Goal: Task Accomplishment & Management: Manage account settings

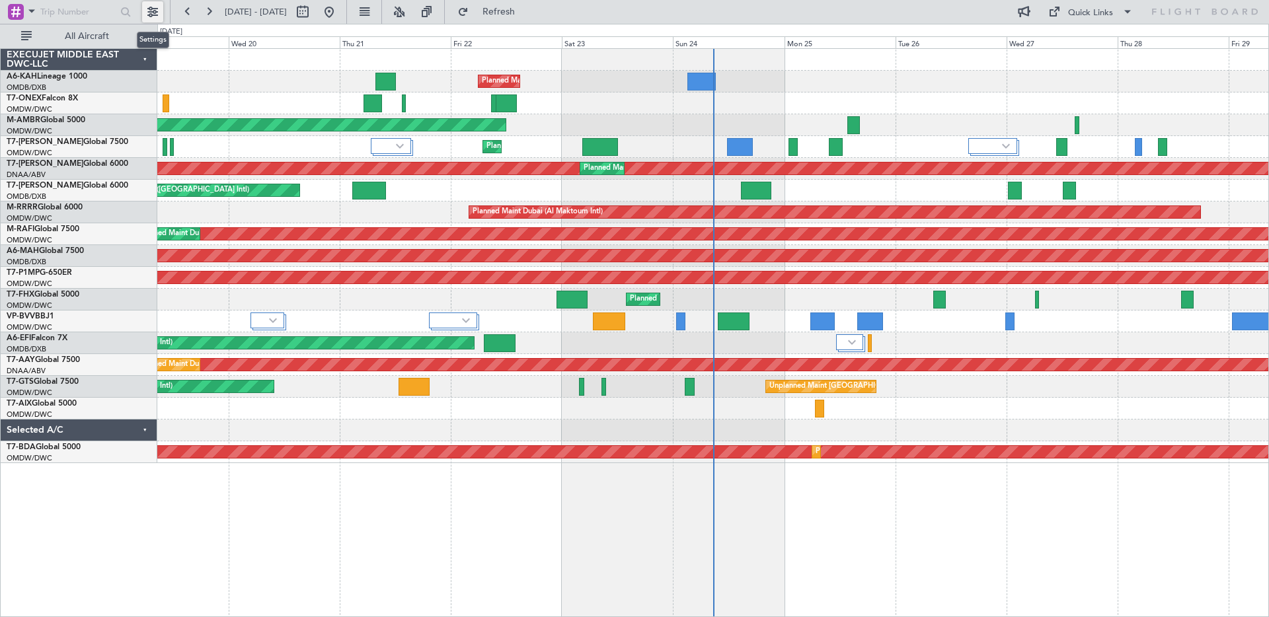
click at [150, 12] on button at bounding box center [152, 11] width 21 height 21
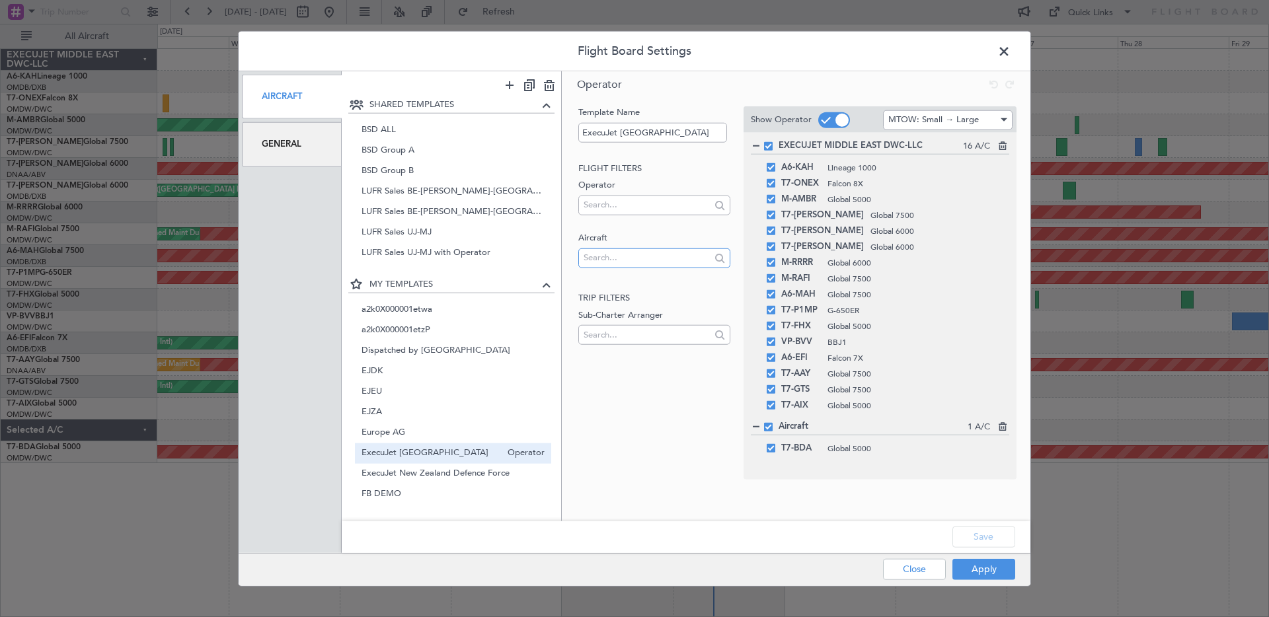
click at [601, 255] on input "text" at bounding box center [646, 258] width 126 height 20
paste input "T7-RIC"
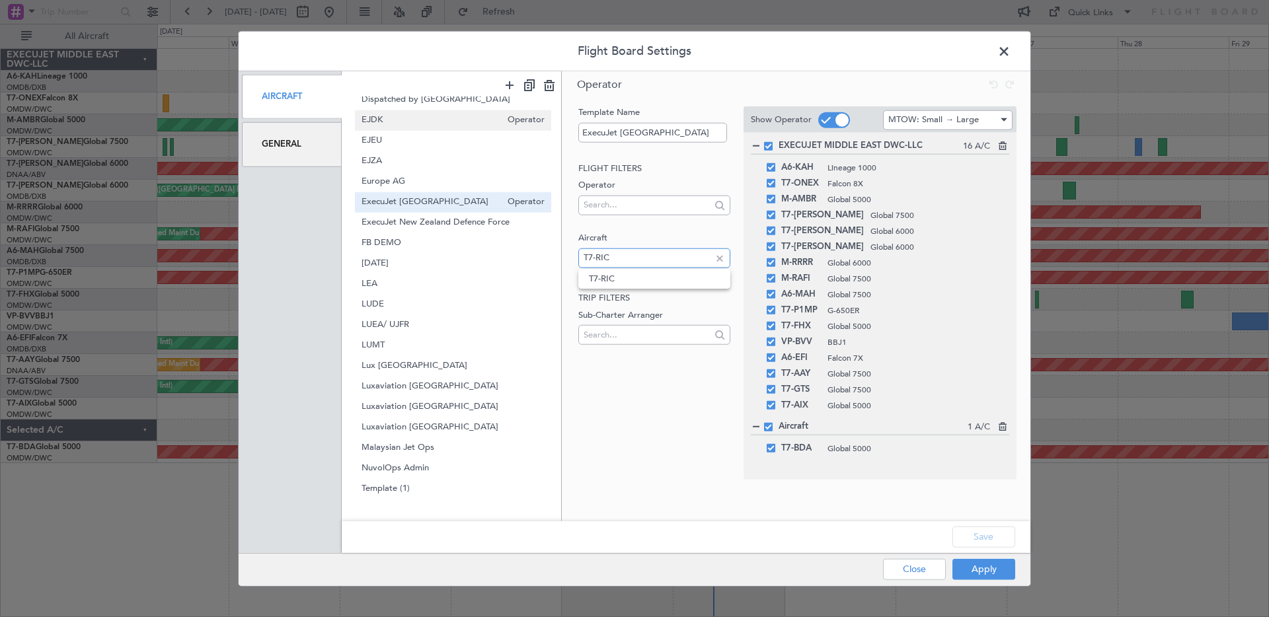
scroll to position [256, 0]
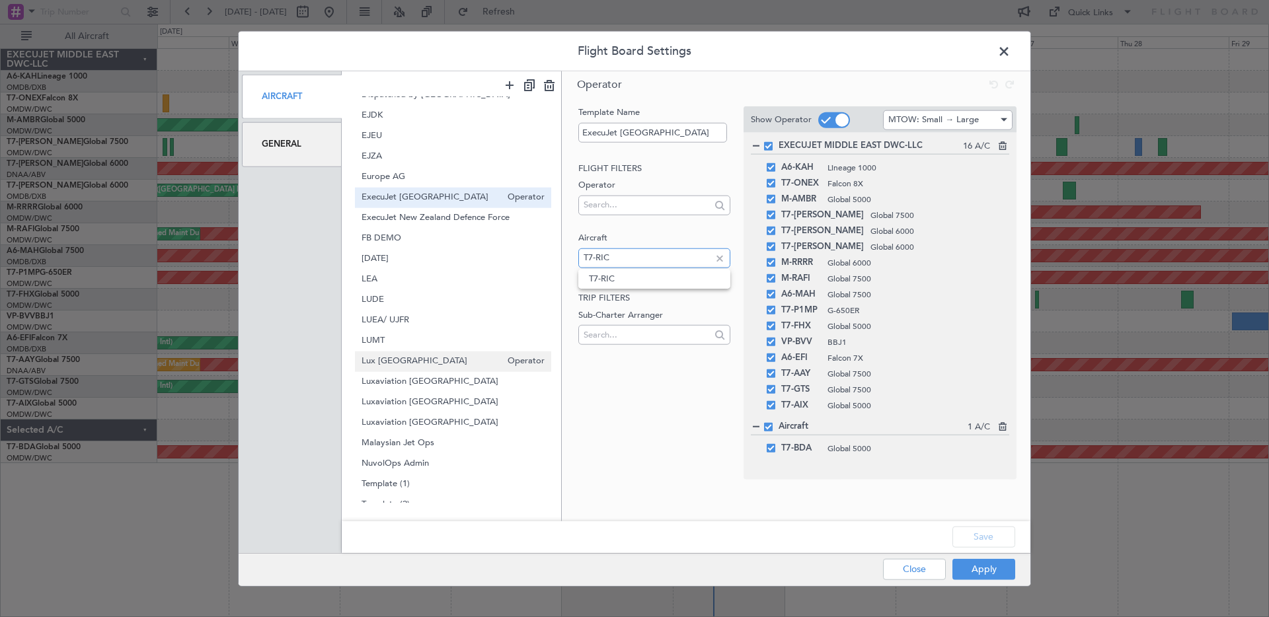
type input "T7-RIC"
click at [429, 359] on span "Lux [GEOGRAPHIC_DATA]" at bounding box center [431, 361] width 140 height 14
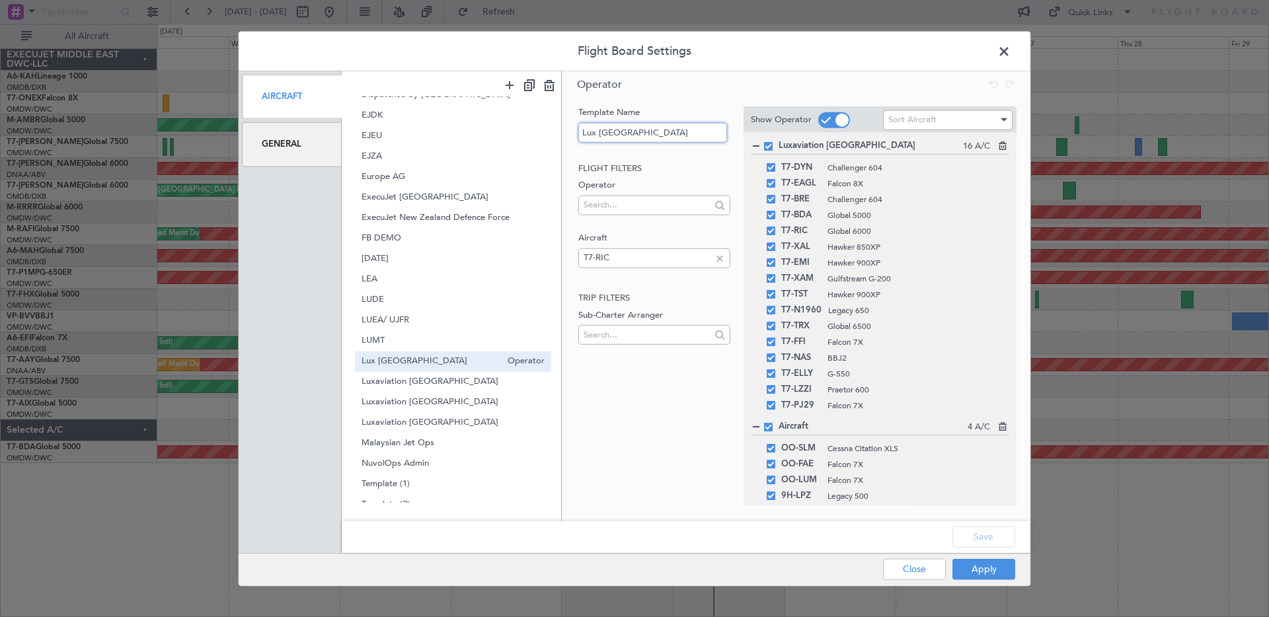
click at [654, 139] on input "Lux [GEOGRAPHIC_DATA]" at bounding box center [652, 132] width 149 height 20
drag, startPoint x: 657, startPoint y: 132, endPoint x: 591, endPoint y: 132, distance: 65.4
click at [591, 132] on input "Lux [GEOGRAPHIC_DATA]" at bounding box center [652, 132] width 149 height 20
type input "LUSM"
click at [716, 85] on h1 "Operator" at bounding box center [796, 84] width 469 height 26
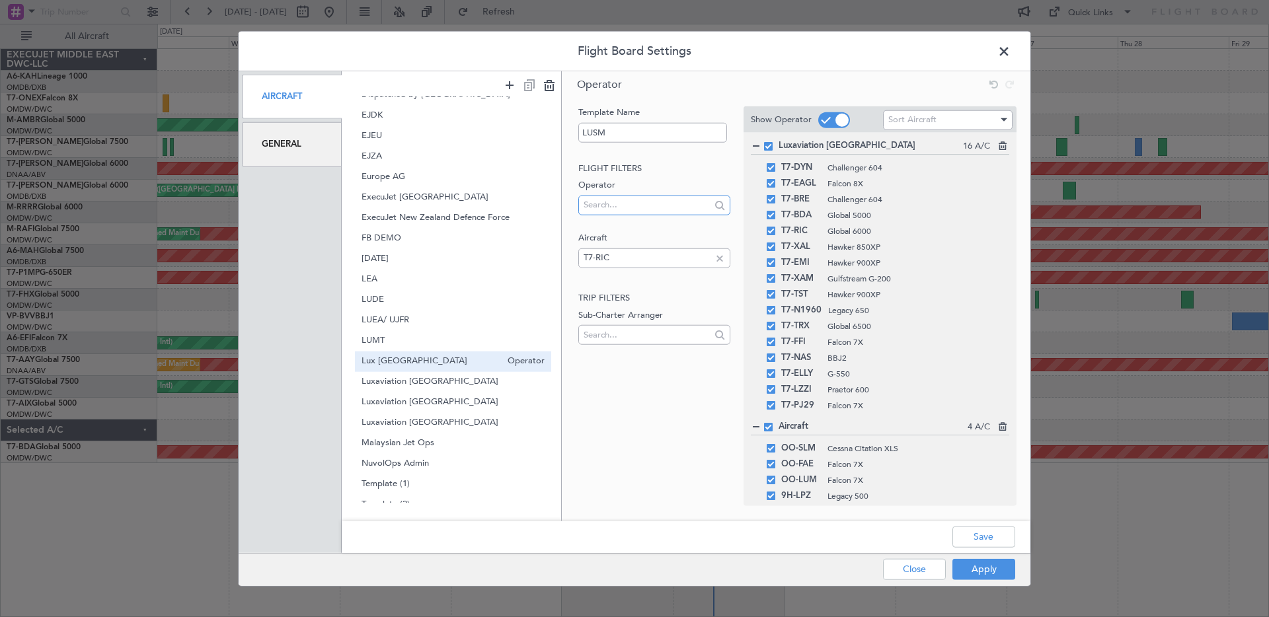
click at [621, 204] on input "text" at bounding box center [646, 205] width 126 height 20
type input "s"
drag, startPoint x: 706, startPoint y: 484, endPoint x: 642, endPoint y: 373, distance: 127.9
click at [700, 476] on div "Operator Template Name LUSM Flight filters Operator Aircraft T7-RIC Trip filter…" at bounding box center [796, 294] width 469 height 447
click at [723, 258] on div at bounding box center [719, 257] width 15 height 15
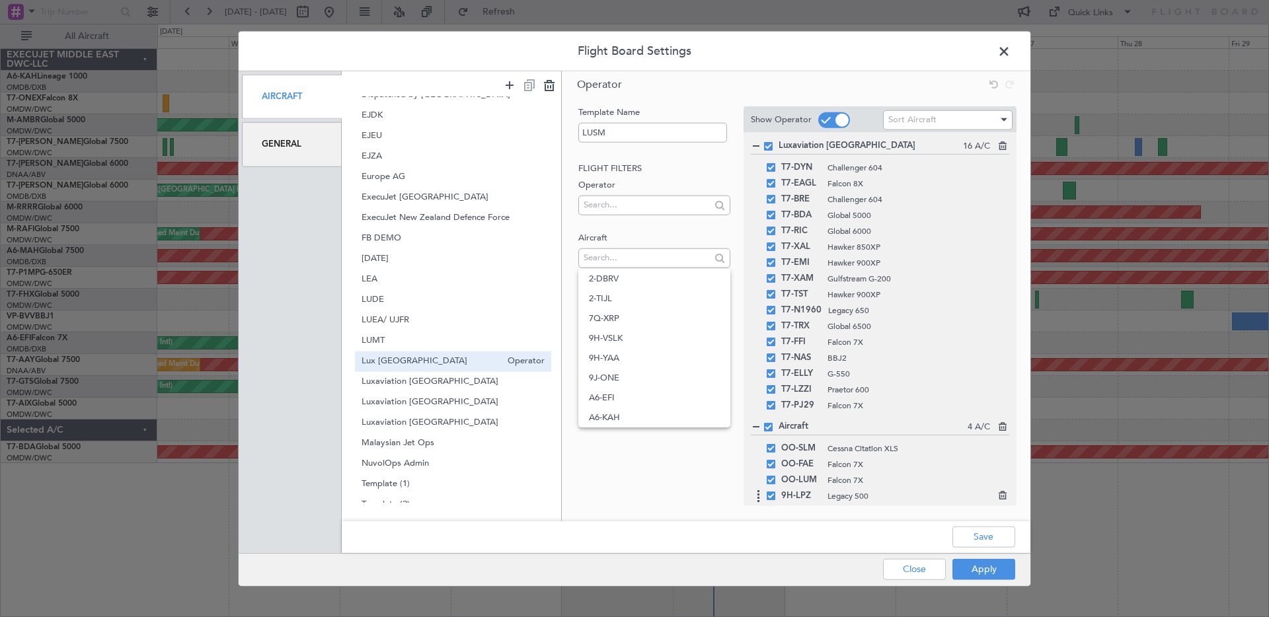
drag, startPoint x: 702, startPoint y: 499, endPoint x: 771, endPoint y: 500, distance: 68.7
click at [702, 499] on div "Operator Template Name LUSM Flight filters Operator Aircraft Trip filters Sub-C…" at bounding box center [796, 294] width 469 height 447
drag, startPoint x: 983, startPoint y: 541, endPoint x: 983, endPoint y: 563, distance: 22.5
click at [982, 541] on button "Save" at bounding box center [983, 536] width 63 height 21
click at [983, 568] on div "Apply Close" at bounding box center [923, 569] width 192 height 32
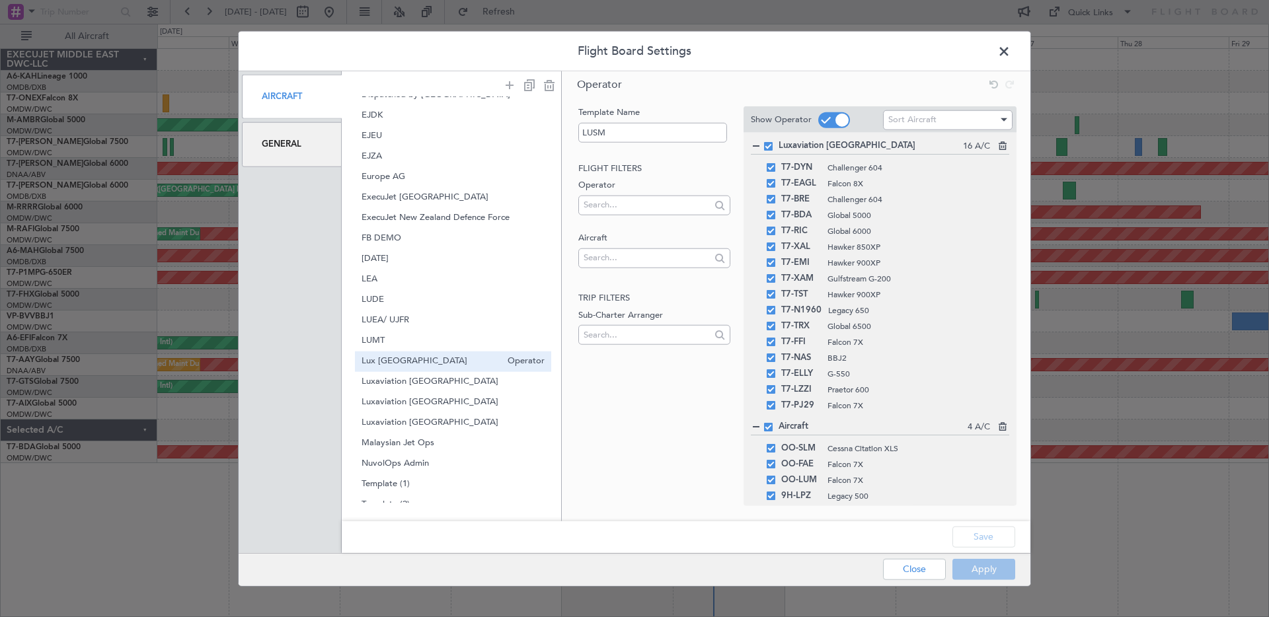
click at [984, 570] on div "Apply Close" at bounding box center [923, 569] width 192 height 32
click at [982, 568] on button "Apply" at bounding box center [983, 568] width 63 height 21
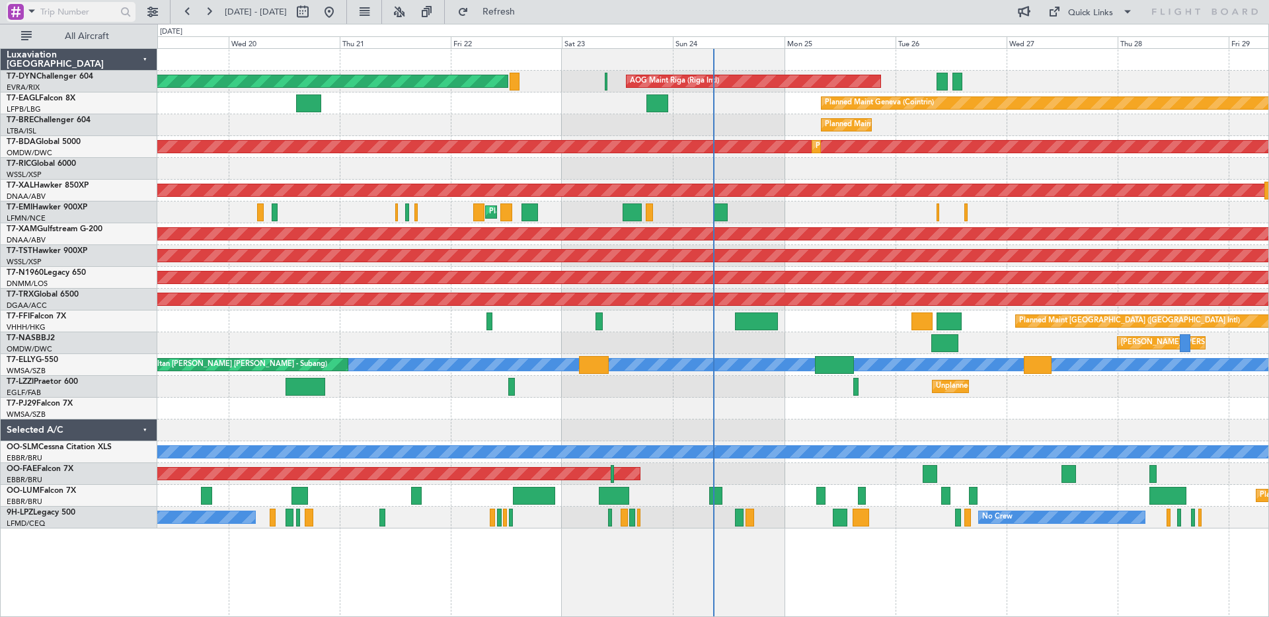
click at [32, 13] on span at bounding box center [32, 11] width 16 height 17
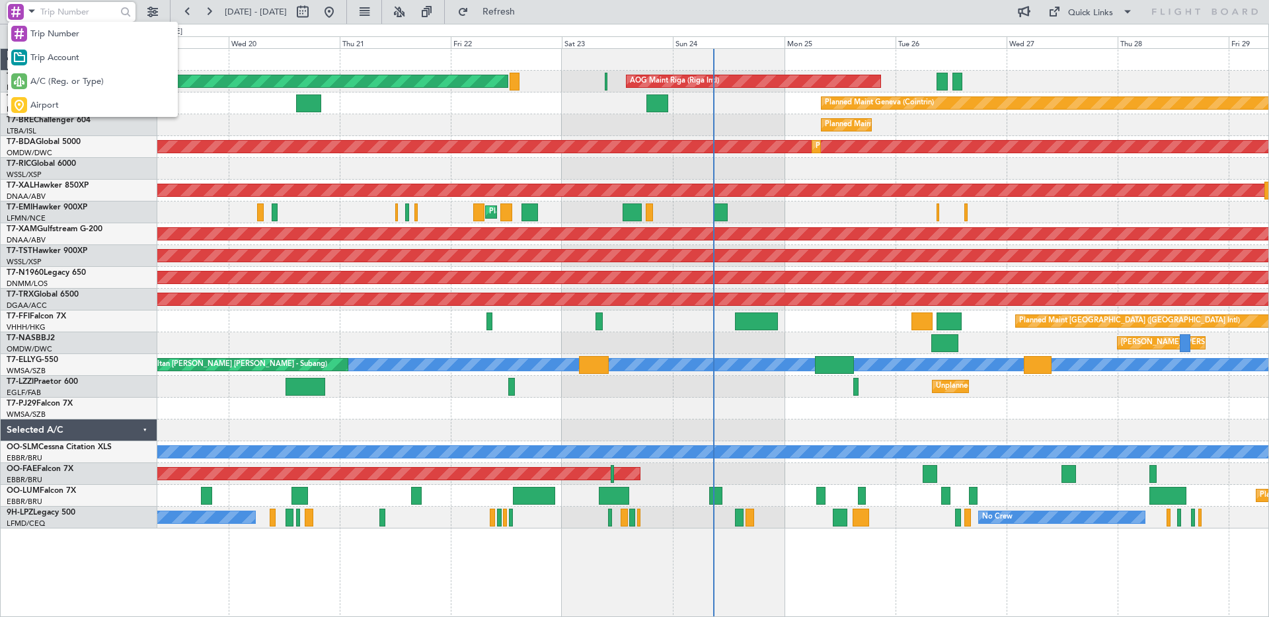
drag, startPoint x: 588, startPoint y: 11, endPoint x: 580, endPoint y: 11, distance: 8.0
click at [589, 11] on div at bounding box center [634, 308] width 1269 height 617
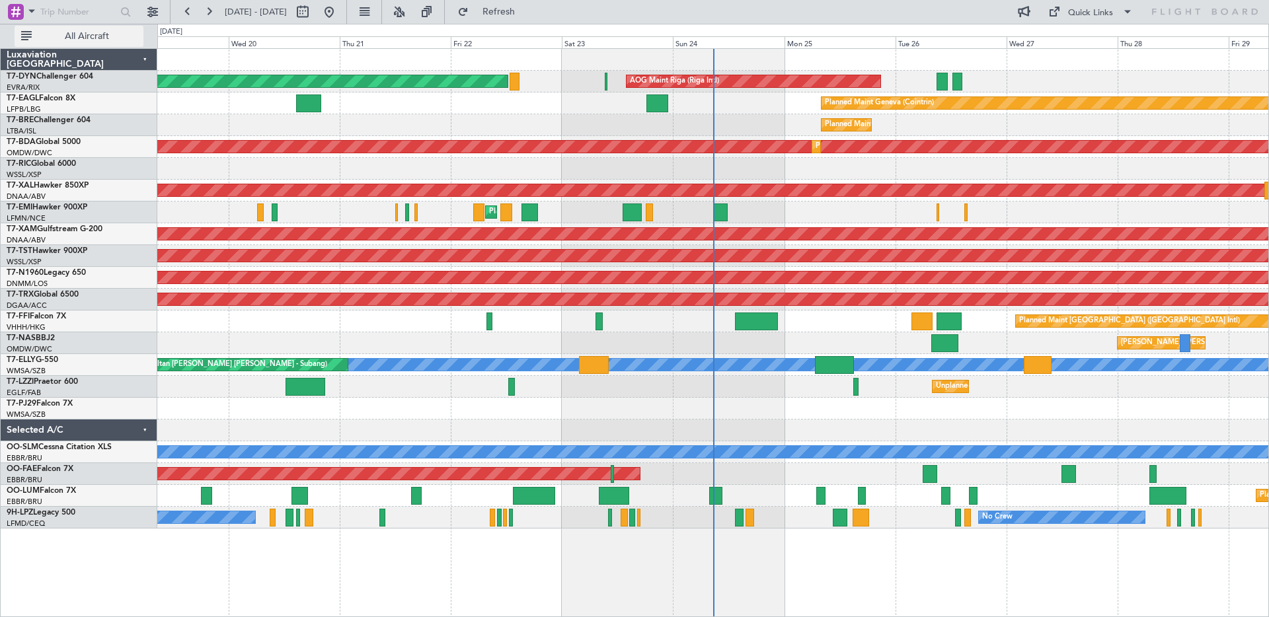
click at [55, 34] on span "All Aircraft" at bounding box center [86, 36] width 105 height 9
